Goal: Learn about a topic

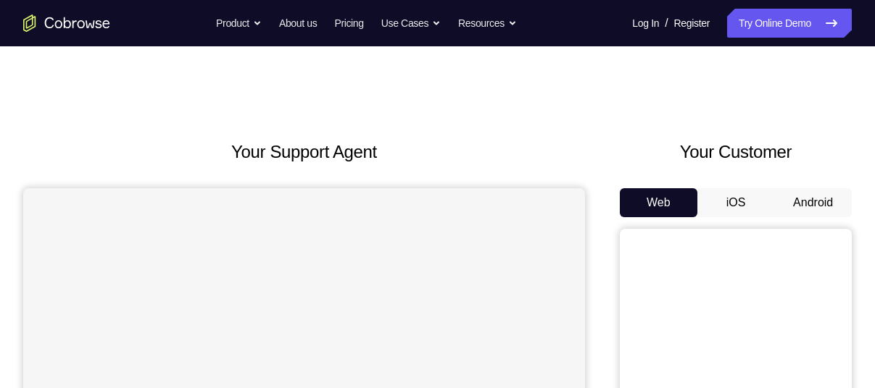
click at [815, 191] on button "Android" at bounding box center [813, 202] width 78 height 29
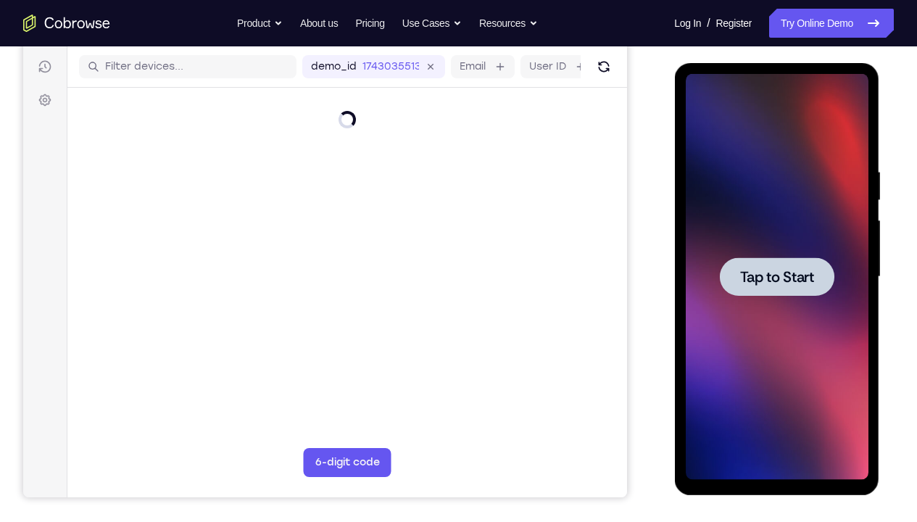
click at [787, 270] on span "Tap to Start" at bounding box center [776, 277] width 74 height 14
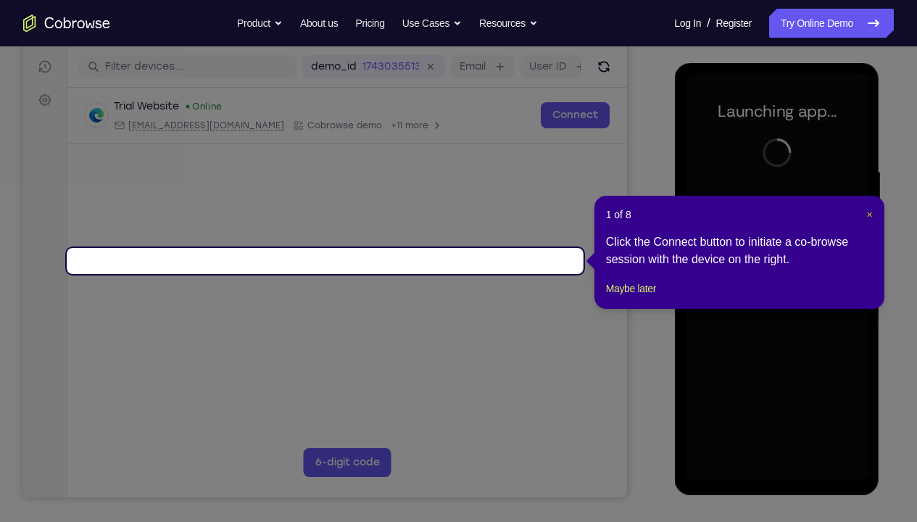
click at [870, 211] on span "×" at bounding box center [869, 215] width 6 height 12
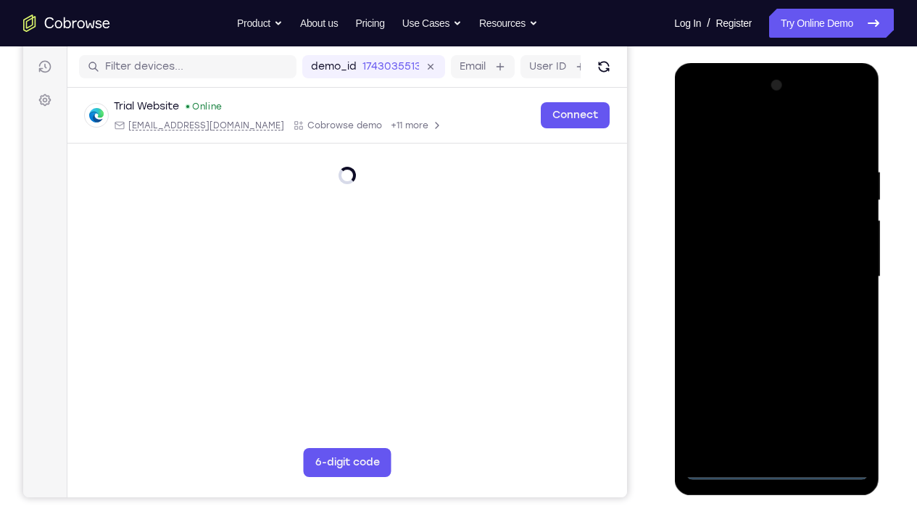
click at [776, 388] on div at bounding box center [776, 277] width 183 height 406
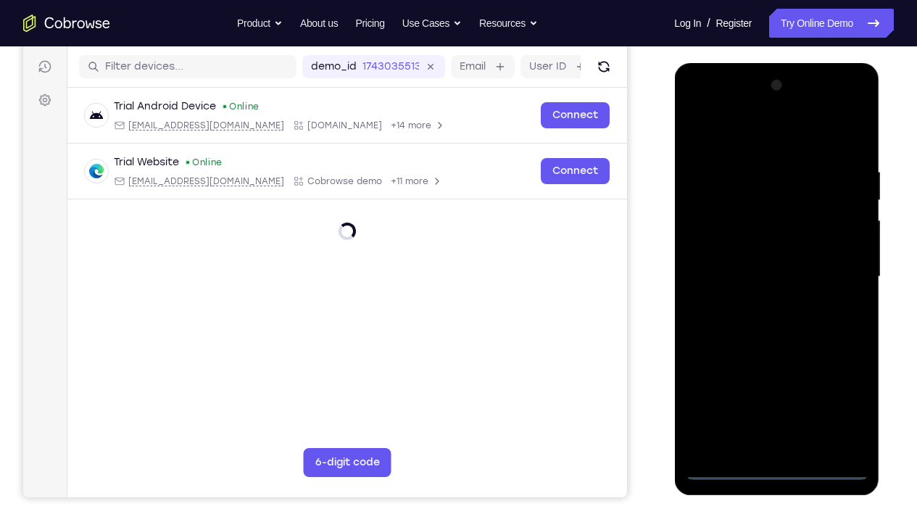
click at [840, 388] on div at bounding box center [776, 277] width 183 height 406
click at [707, 106] on div at bounding box center [776, 277] width 183 height 406
click at [840, 270] on div at bounding box center [776, 277] width 183 height 406
click at [754, 388] on div at bounding box center [776, 277] width 183 height 406
click at [755, 300] on div at bounding box center [776, 277] width 183 height 406
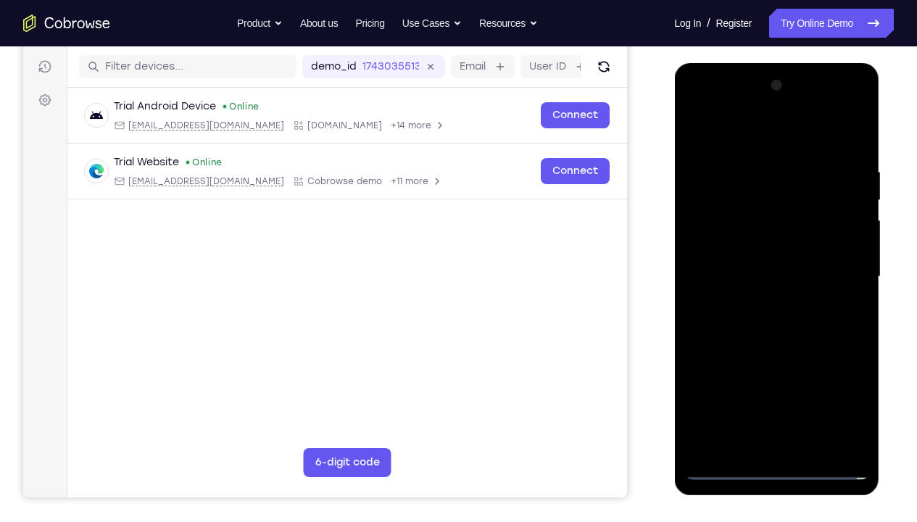
click at [740, 254] on div at bounding box center [776, 277] width 183 height 406
click at [747, 248] on div at bounding box center [776, 277] width 183 height 406
click at [759, 271] on div at bounding box center [776, 277] width 183 height 406
click at [781, 339] on div at bounding box center [776, 277] width 183 height 406
click at [752, 158] on div at bounding box center [776, 277] width 183 height 406
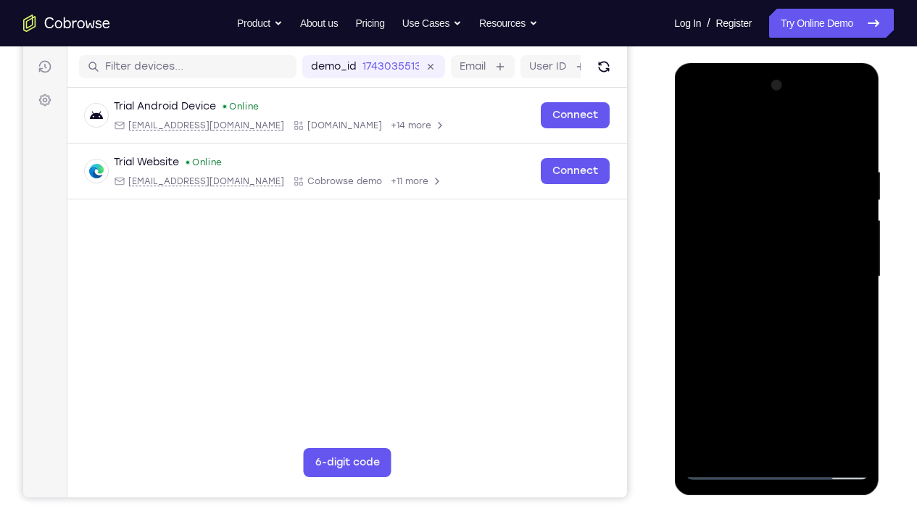
click at [839, 130] on div at bounding box center [776, 277] width 183 height 406
click at [701, 135] on div at bounding box center [776, 277] width 183 height 406
click at [699, 132] on div at bounding box center [776, 277] width 183 height 406
drag, startPoint x: 824, startPoint y: 215, endPoint x: 717, endPoint y: 201, distance: 108.1
click at [717, 201] on div at bounding box center [776, 277] width 183 height 406
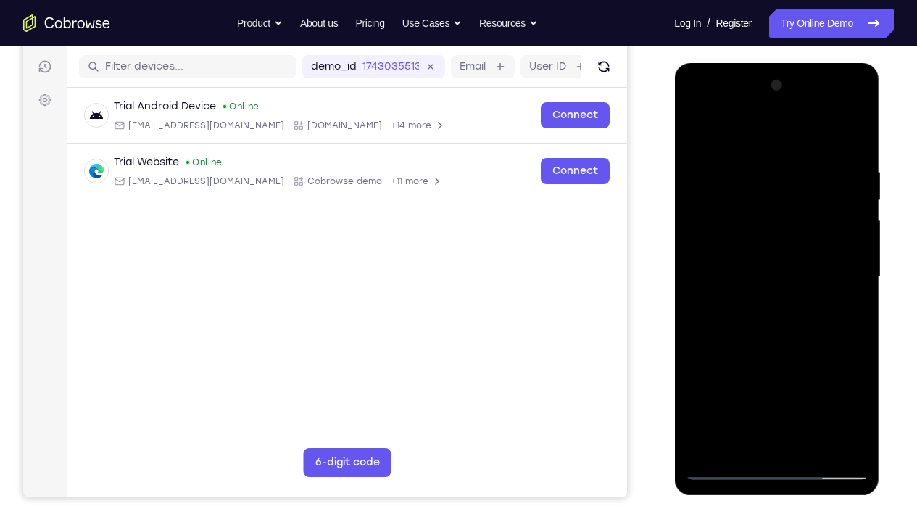
drag, startPoint x: 853, startPoint y: 267, endPoint x: 768, endPoint y: 254, distance: 86.5
click at [768, 254] on div at bounding box center [776, 277] width 183 height 406
click at [853, 135] on div at bounding box center [776, 277] width 183 height 406
click at [856, 134] on div at bounding box center [776, 277] width 183 height 406
click at [699, 126] on div at bounding box center [776, 277] width 183 height 406
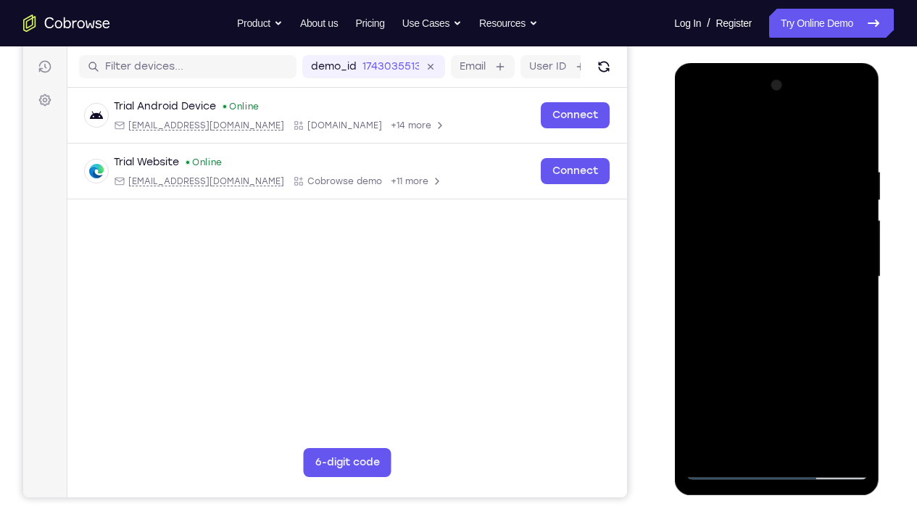
drag, startPoint x: 833, startPoint y: 153, endPoint x: 781, endPoint y: 156, distance: 51.5
click at [781, 156] on div at bounding box center [776, 277] width 183 height 406
drag, startPoint x: 828, startPoint y: 165, endPoint x: 717, endPoint y: 157, distance: 111.9
click at [717, 157] on div at bounding box center [776, 277] width 183 height 406
drag, startPoint x: 823, startPoint y: 162, endPoint x: 759, endPoint y: 156, distance: 64.1
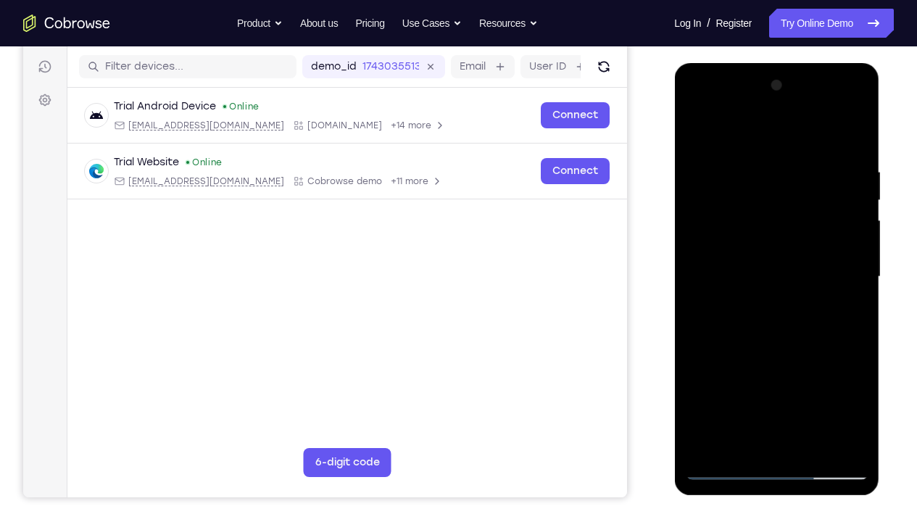
click at [759, 156] on div at bounding box center [776, 277] width 183 height 406
drag, startPoint x: 839, startPoint y: 159, endPoint x: 743, endPoint y: 150, distance: 96.1
click at [743, 150] on div at bounding box center [776, 277] width 183 height 406
drag, startPoint x: 833, startPoint y: 154, endPoint x: 768, endPoint y: 141, distance: 66.5
click at [768, 141] on div at bounding box center [776, 277] width 183 height 406
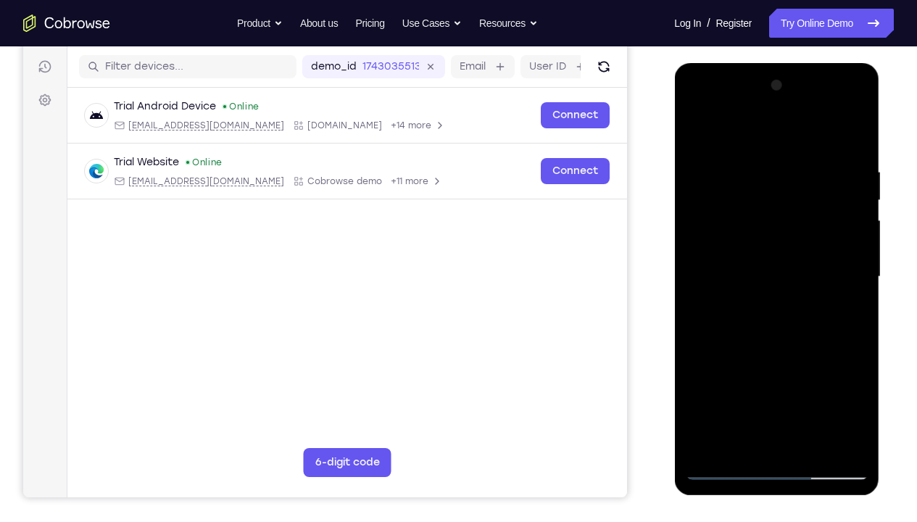
drag, startPoint x: 831, startPoint y: 154, endPoint x: 706, endPoint y: 165, distance: 125.9
click at [706, 165] on div at bounding box center [776, 277] width 183 height 406
click at [855, 388] on div at bounding box center [776, 277] width 183 height 406
click at [689, 388] on div at bounding box center [776, 277] width 183 height 406
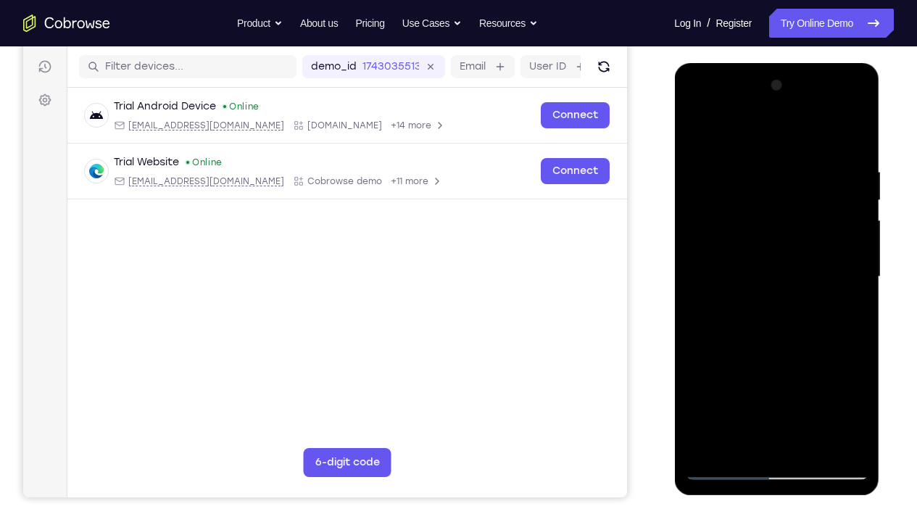
drag, startPoint x: 690, startPoint y: 439, endPoint x: 707, endPoint y: 444, distance: 17.2
click at [707, 388] on div at bounding box center [776, 277] width 183 height 406
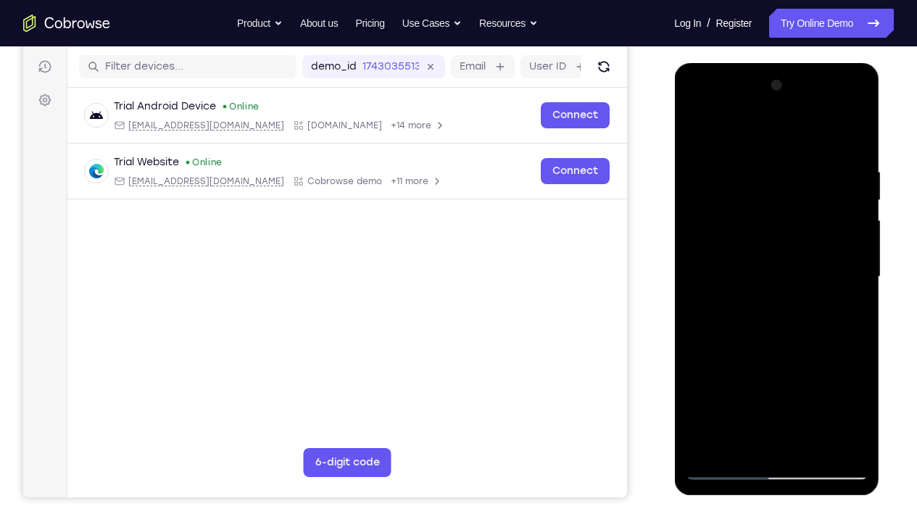
click at [707, 388] on div at bounding box center [776, 277] width 183 height 406
click at [811, 388] on div at bounding box center [776, 277] width 183 height 406
